Goal: Transaction & Acquisition: Purchase product/service

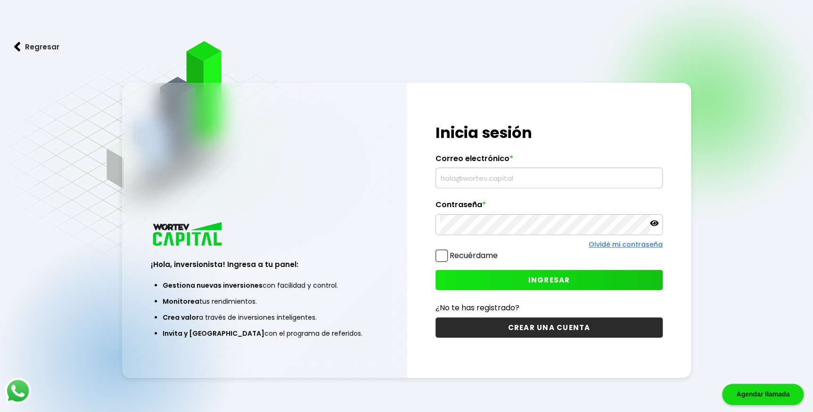
click at [442, 176] on input "text" at bounding box center [548, 178] width 219 height 20
type input "[EMAIL_ADDRESS][DOMAIN_NAME]"
click at [558, 281] on span "INGRESAR" at bounding box center [549, 280] width 42 height 10
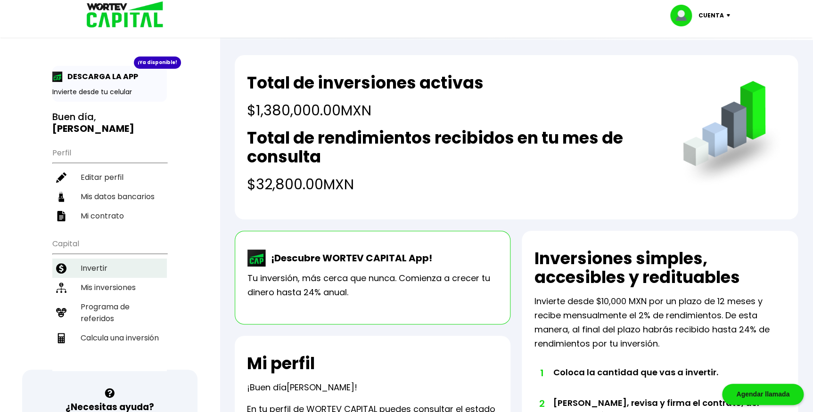
click at [111, 259] on li "Invertir" at bounding box center [109, 268] width 114 height 19
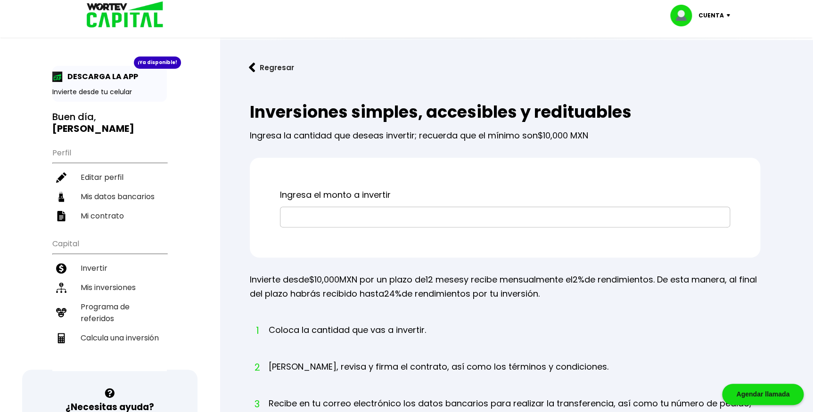
click at [409, 220] on input "text" at bounding box center [504, 217] width 441 height 20
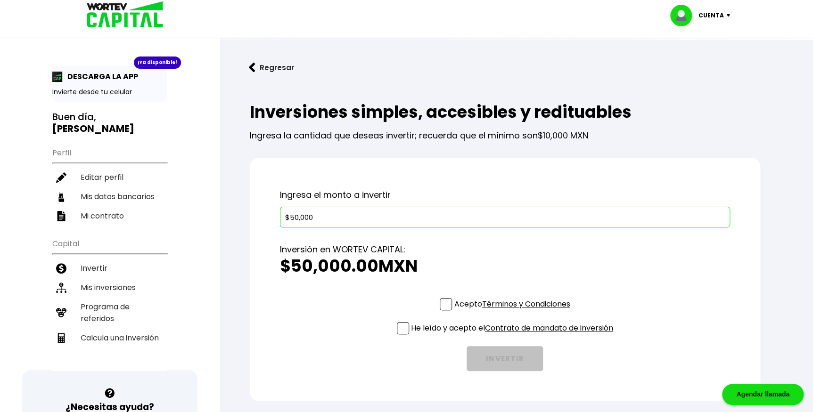
type input "$50,000"
click at [445, 306] on span at bounding box center [445, 304] width 12 height 12
click at [513, 311] on input "Acepto Términos y Condiciones" at bounding box center [513, 311] width 0 height 0
click at [401, 328] on span at bounding box center [403, 328] width 12 height 12
click at [513, 335] on input "He leído y acepto el Contrato de mandato de inversión" at bounding box center [513, 335] width 0 height 0
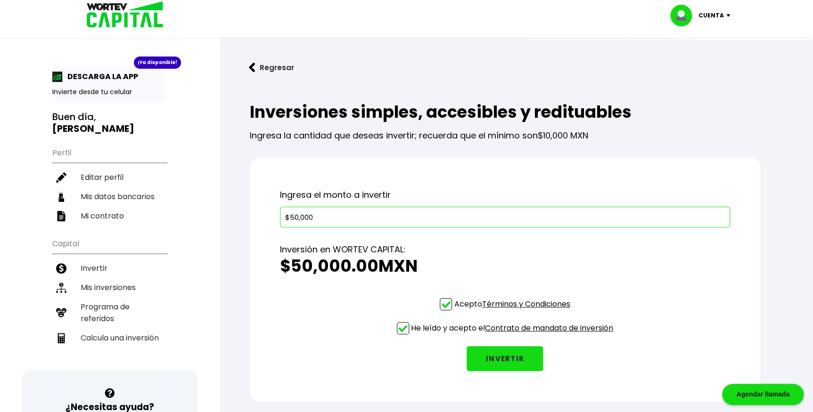
click at [516, 362] on button "INVERTIR" at bounding box center [504, 358] width 76 height 25
